Goal: Obtain resource: Download file/media

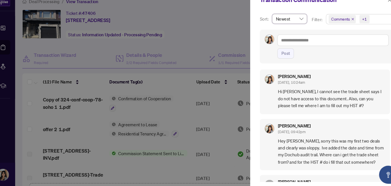
click at [257, 34] on div "Sort: Newest Newest desc asc Newest Oldest" at bounding box center [277, 29] width 47 height 14
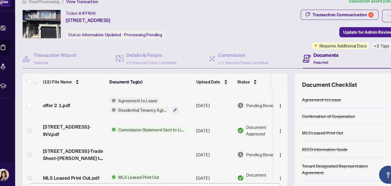
scroll to position [22, 0]
click at [151, 131] on span "Commission Statement Sent to Listing Brokerage" at bounding box center [152, 132] width 68 height 6
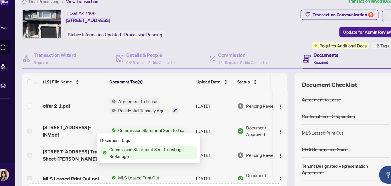
click at [135, 154] on span "Commission Statement Sent to Listing Brokerage" at bounding box center [152, 154] width 85 height 13
click at [77, 135] on span "[STREET_ADDRESS]-INV.pdf" at bounding box center [78, 133] width 58 height 14
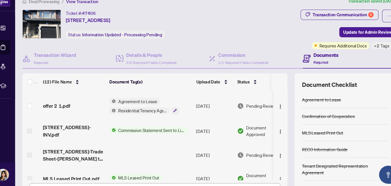
click at [116, 145] on td at bounding box center [151, 156] width 82 height 23
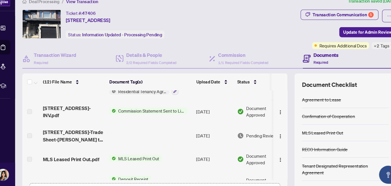
scroll to position [41, 0]
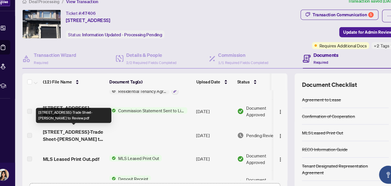
click at [65, 133] on span "[STREET_ADDRESS]-Trade Sheet-[PERSON_NAME] to Review.pdf" at bounding box center [78, 138] width 58 height 14
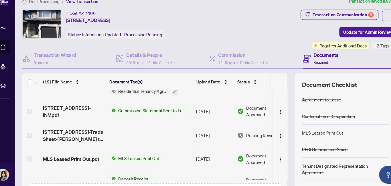
click at [171, 151] on td "MLS Leased Print Out" at bounding box center [151, 160] width 82 height 22
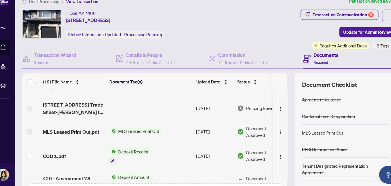
scroll to position [67, 0]
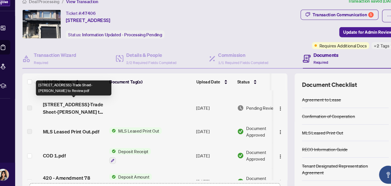
click at [76, 114] on span "[STREET_ADDRESS]-Trade Sheet-[PERSON_NAME] to Review.pdf" at bounding box center [78, 112] width 58 height 14
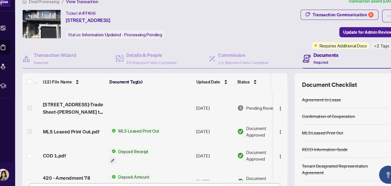
click at [152, 117] on td at bounding box center [151, 111] width 82 height 23
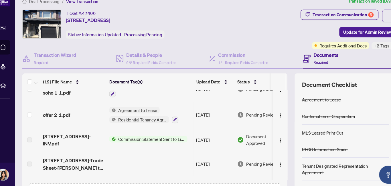
scroll to position [0, 0]
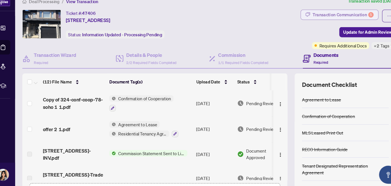
click at [339, 24] on div "Transaction Communication 5" at bounding box center [334, 22] width 58 height 9
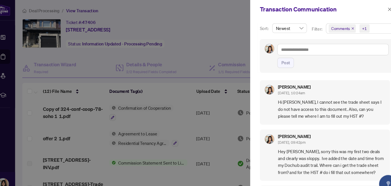
click at [349, 110] on span "Hi [PERSON_NAME], I cannot see the trade sheet says I do not have access to thi…" at bounding box center [323, 104] width 102 height 20
click at [377, 10] on icon "close" at bounding box center [378, 9] width 4 height 4
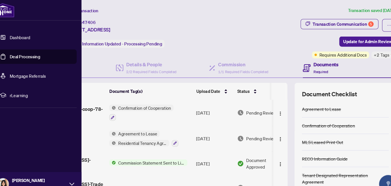
click at [18, 52] on link "Deal Processing" at bounding box center [32, 53] width 29 height 5
